Goal: Task Accomplishment & Management: Use online tool/utility

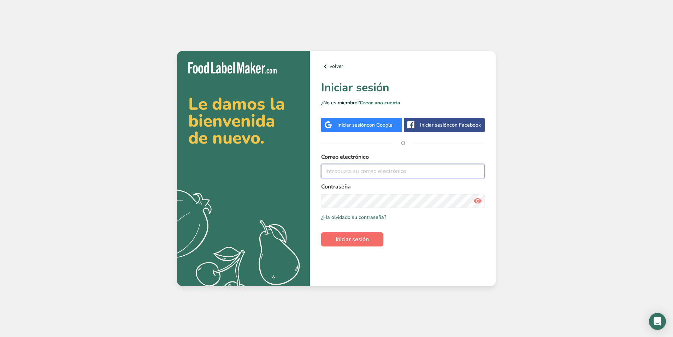
type input "[EMAIL_ADDRESS][DOMAIN_NAME]"
click at [355, 241] on span "Iniciar sesión" at bounding box center [351, 239] width 33 height 8
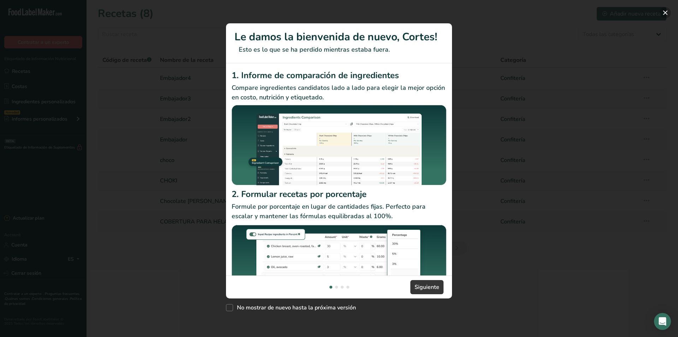
click at [668, 14] on button "New Features" at bounding box center [665, 12] width 11 height 11
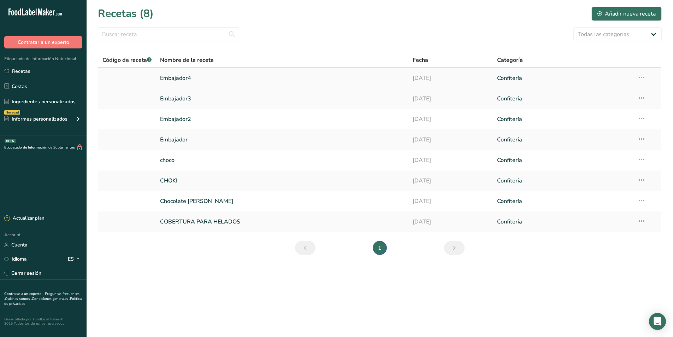
click at [170, 77] on link "Embajador4" at bounding box center [282, 78] width 244 height 15
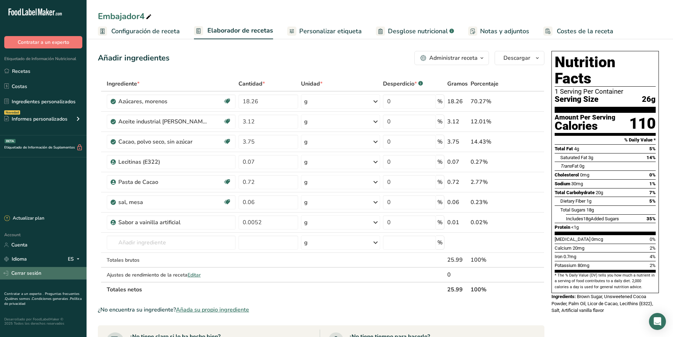
click at [25, 270] on link "Cerrar sesión" at bounding box center [43, 273] width 87 height 12
